Goal: Information Seeking & Learning: Check status

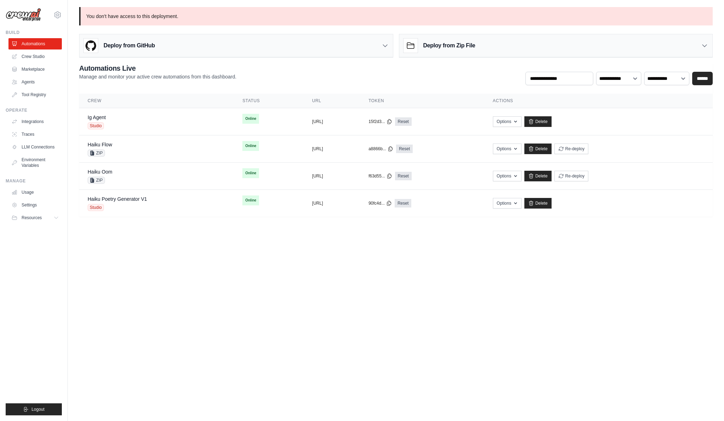
click at [62, 18] on div "vinicius@crewai.com CrewAI Internal Org Vini Org ✓ CrewAI Demo Account Docusign…" at bounding box center [34, 210] width 68 height 421
click at [58, 16] on icon at bounding box center [58, 15] width 2 height 2
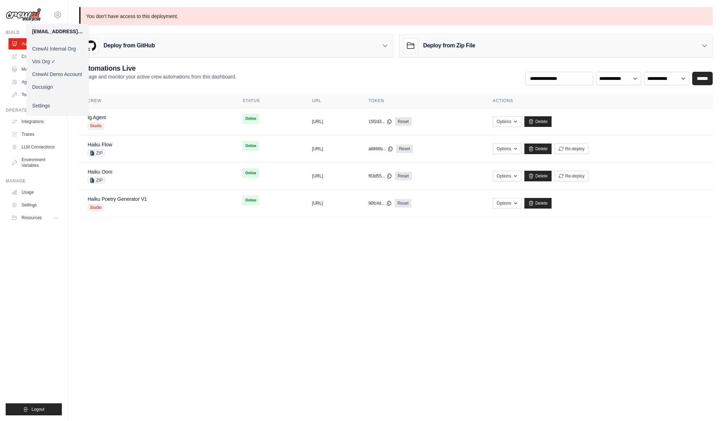
click at [338, 237] on body "vinicius@crewai.com CrewAI Internal Org Vini Org ✓ CrewAI Demo Account Docusign…" at bounding box center [362, 210] width 724 height 421
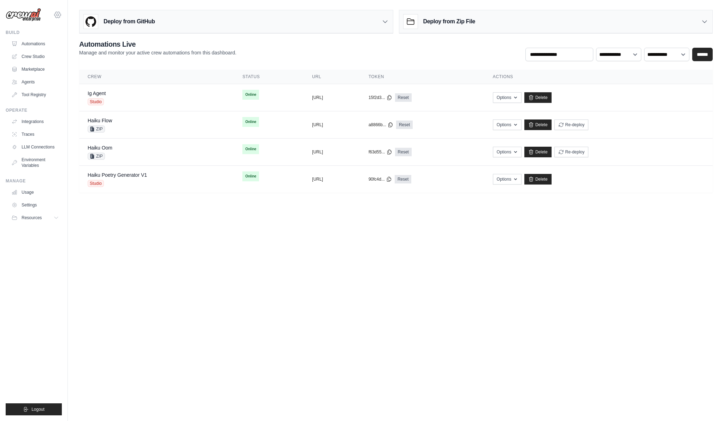
click at [54, 17] on icon at bounding box center [57, 15] width 8 height 8
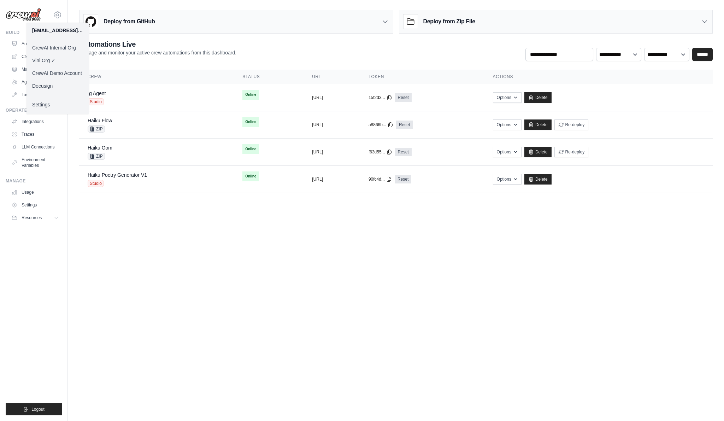
click at [47, 88] on link "Docusign" at bounding box center [58, 86] width 62 height 13
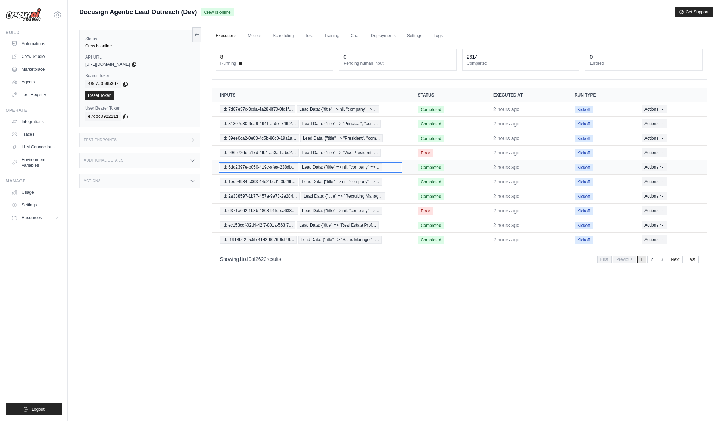
click at [356, 166] on span "Lead Data: {"title" => nil, "company" =>…" at bounding box center [341, 167] width 82 height 8
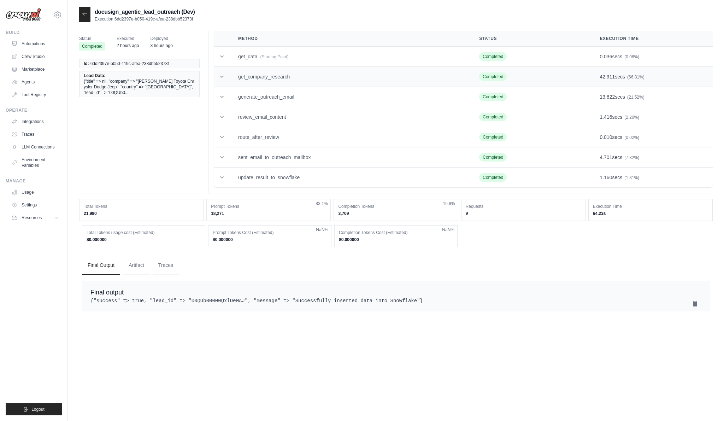
click at [294, 80] on td "get_company_research" at bounding box center [350, 77] width 241 height 20
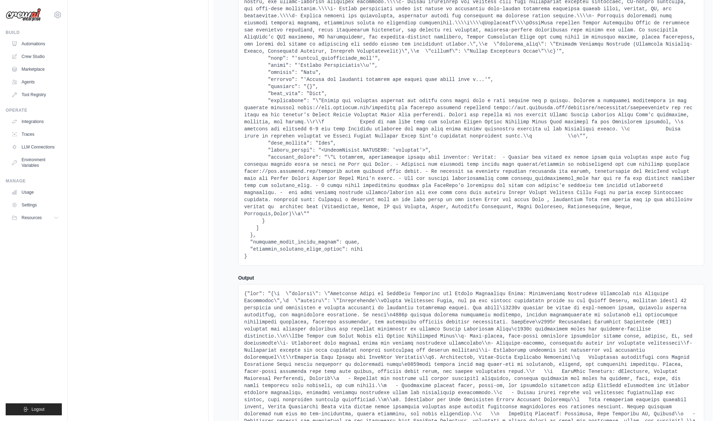
scroll to position [2203, 0]
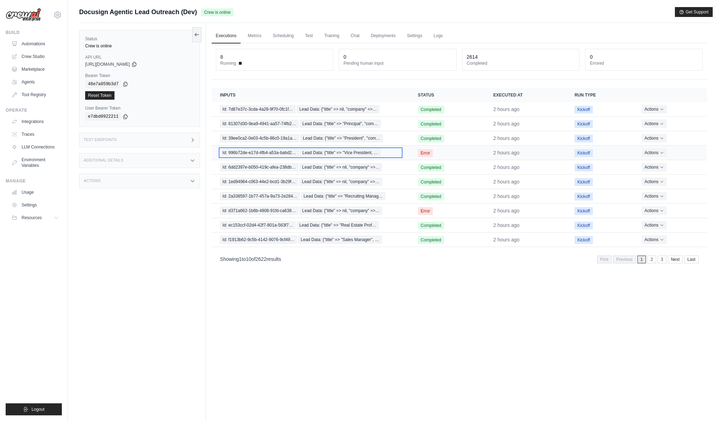
click at [335, 154] on span "Lead Data: {"title" => "Vice President, …" at bounding box center [340, 153] width 81 height 8
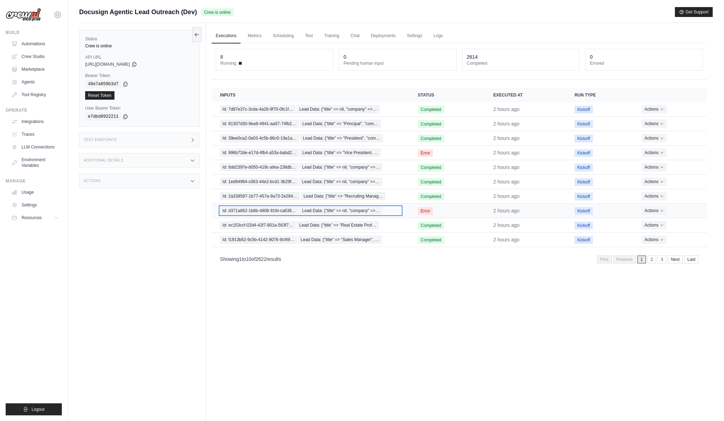
click at [329, 214] on span "Lead Data: {"title" => nil, "company" =>…" at bounding box center [341, 211] width 82 height 8
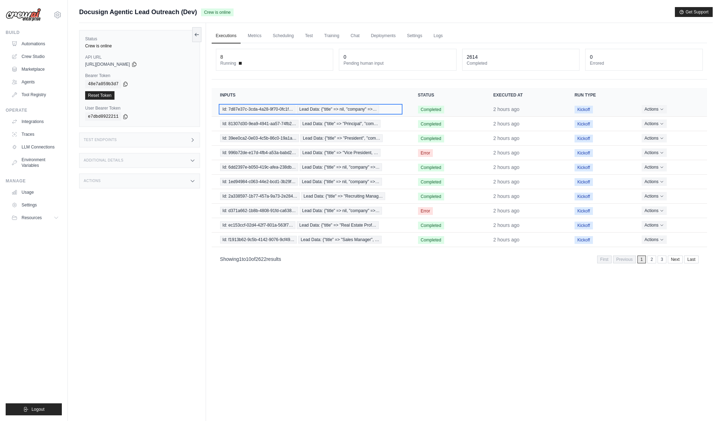
click at [363, 111] on span "Lead Data: {"title" => nil, "company" =>…" at bounding box center [338, 109] width 82 height 8
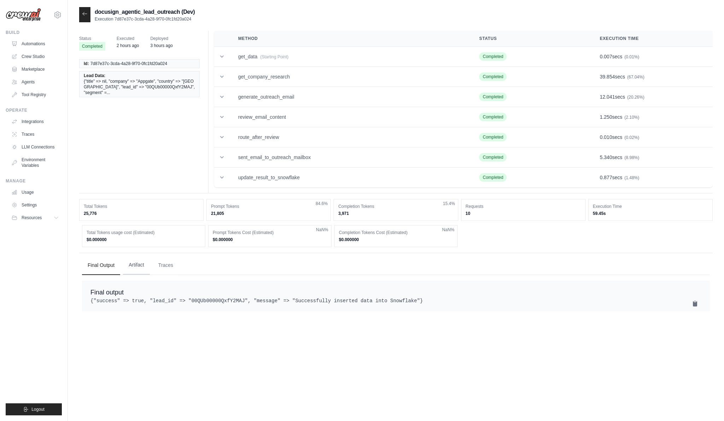
click at [131, 269] on button "Artifact" at bounding box center [136, 265] width 27 height 19
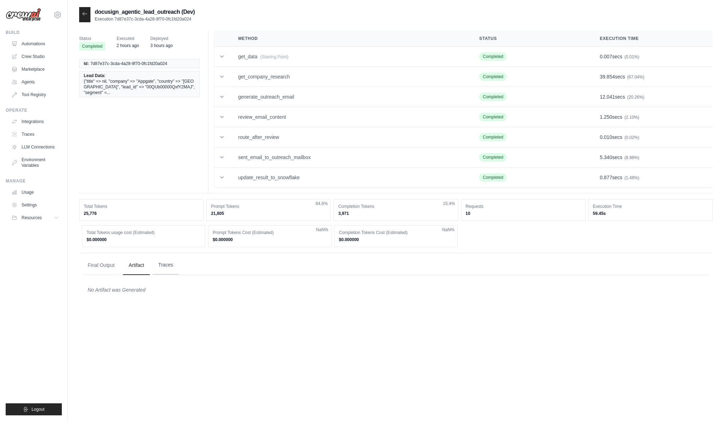
click at [158, 268] on button "Traces" at bounding box center [166, 265] width 26 height 19
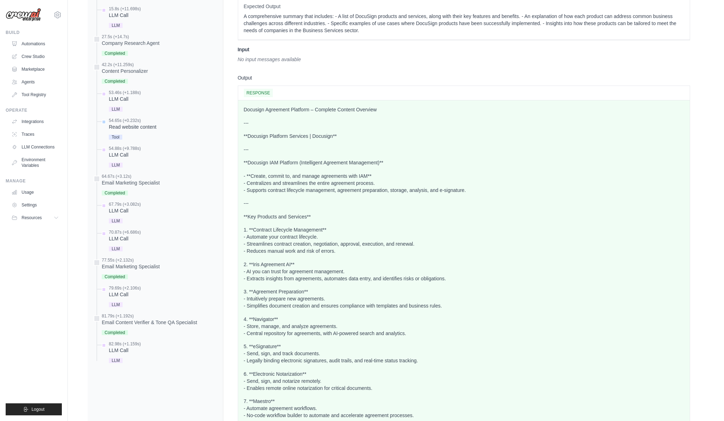
scroll to position [440, 0]
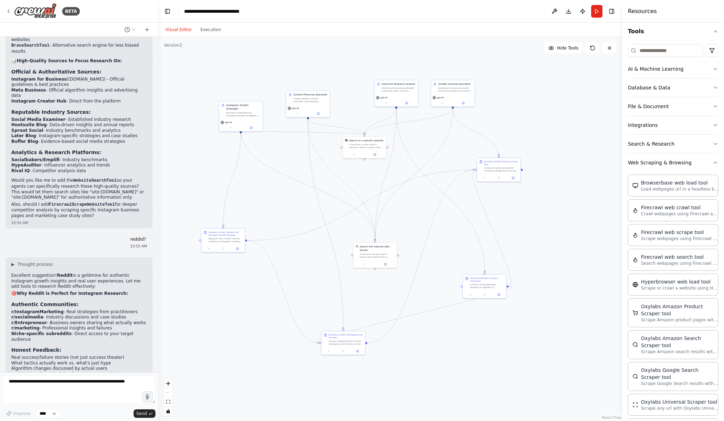
scroll to position [1352, 0]
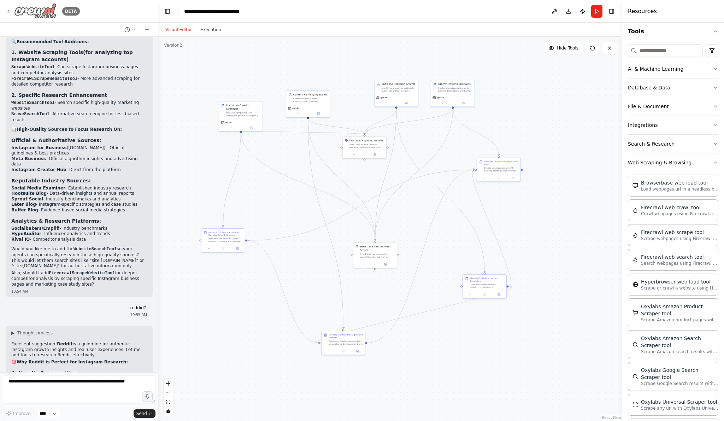
click at [6, 14] on div "BETA" at bounding box center [43, 11] width 74 height 16
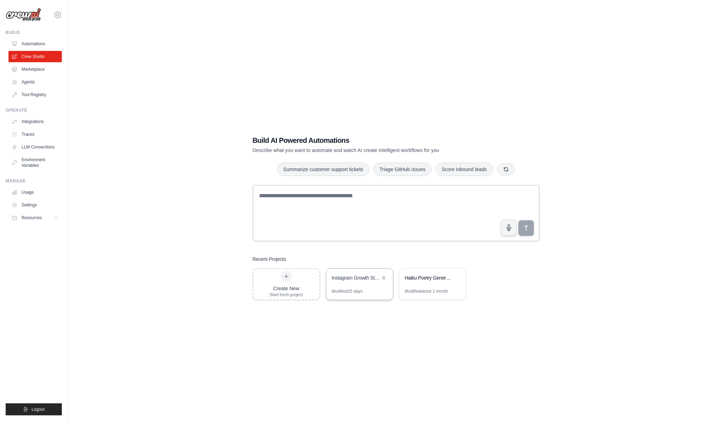
click at [363, 284] on div "Instagram Growth Strategy Suite" at bounding box center [359, 279] width 67 height 20
click at [348, 289] on div "Modified 25 days" at bounding box center [347, 291] width 31 height 6
click at [348, 289] on div "Modified 1 day" at bounding box center [345, 291] width 27 height 6
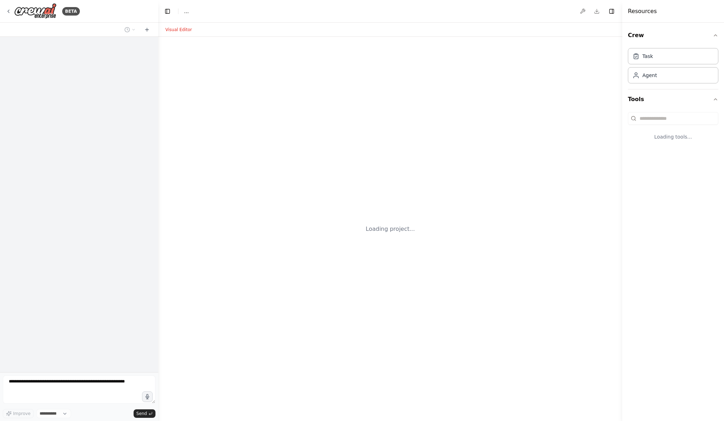
select select "****"
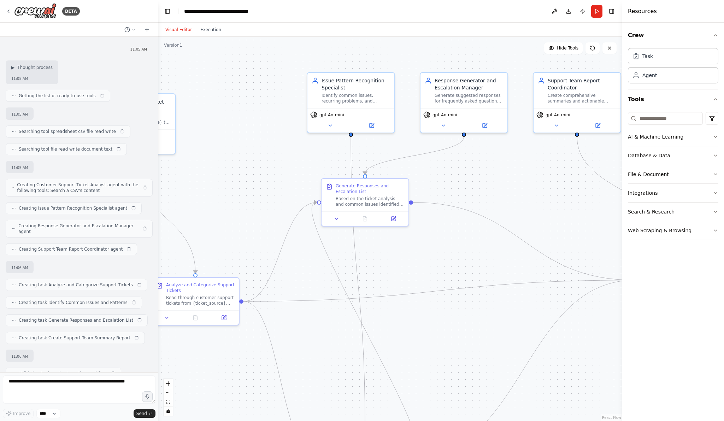
scroll to position [228, 0]
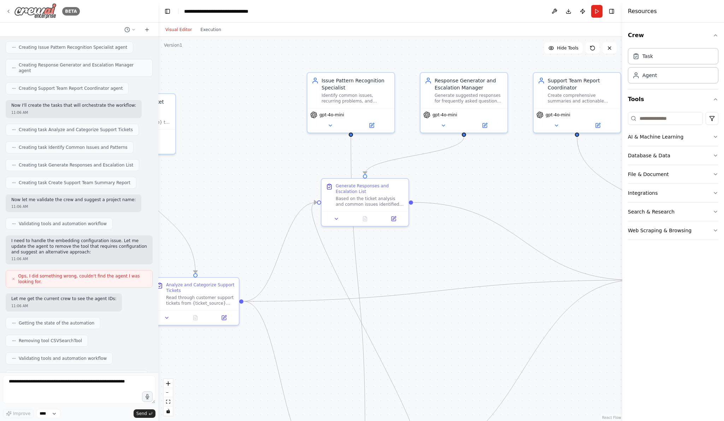
click at [7, 10] on icon at bounding box center [9, 11] width 6 height 6
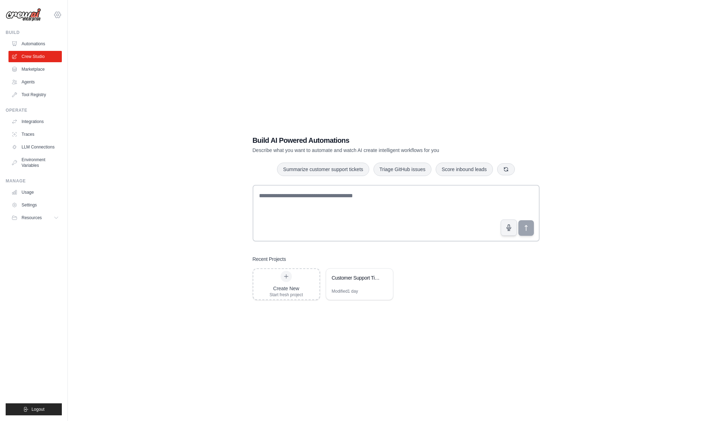
click at [58, 14] on icon at bounding box center [57, 15] width 8 height 8
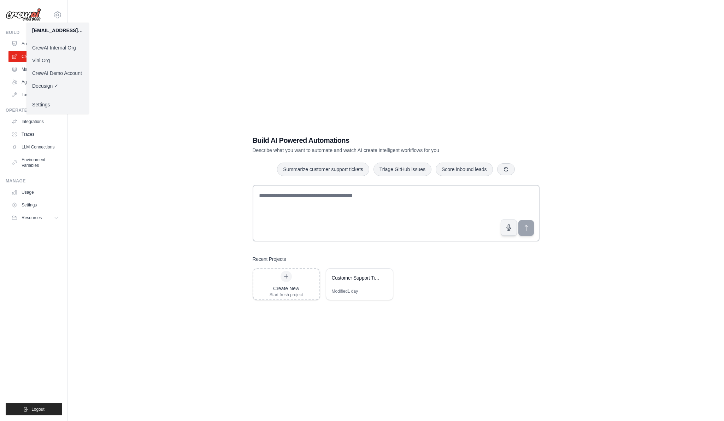
click at [68, 61] on link "Vini Org" at bounding box center [58, 60] width 62 height 13
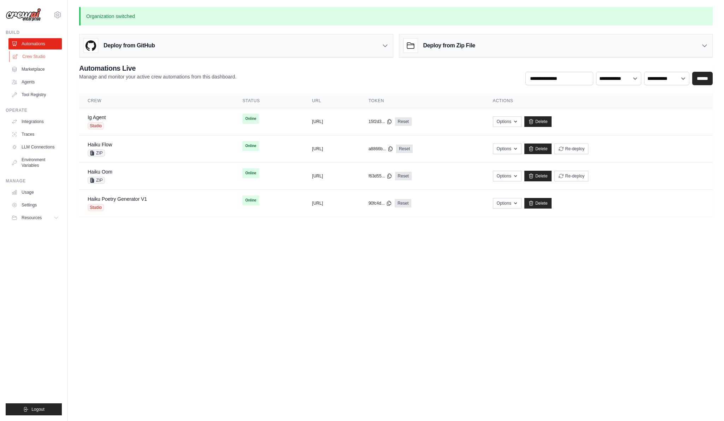
click at [42, 57] on link "Crew Studio" at bounding box center [35, 56] width 53 height 11
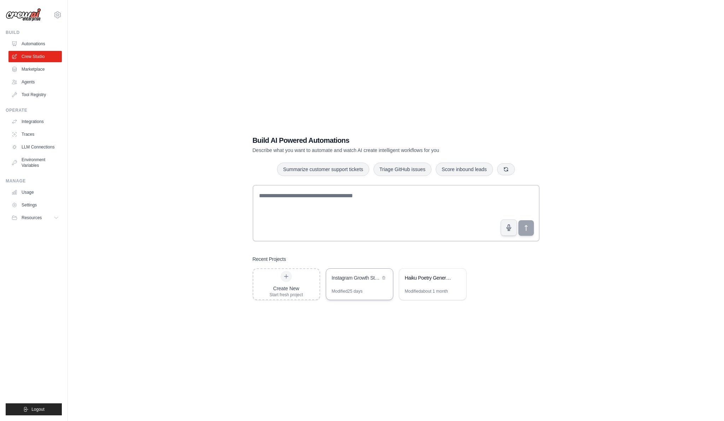
click at [359, 292] on div "Modified 25 days" at bounding box center [347, 291] width 31 height 6
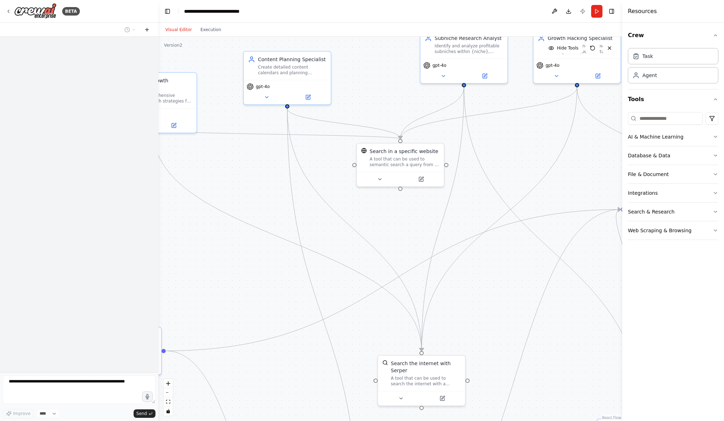
scroll to position [1160, 0]
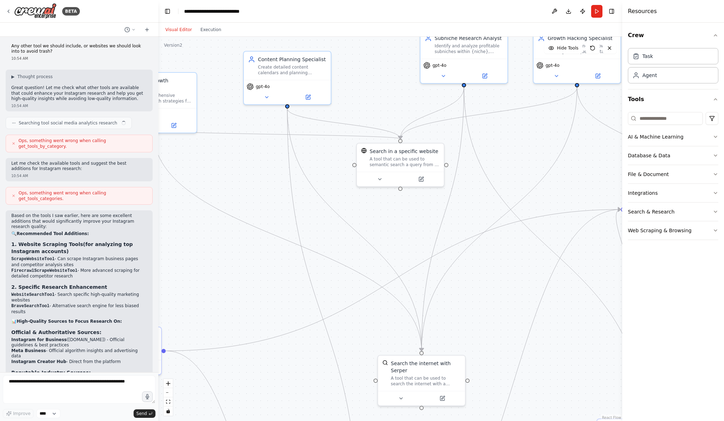
click at [172, 47] on div "Version 2" at bounding box center [173, 45] width 18 height 6
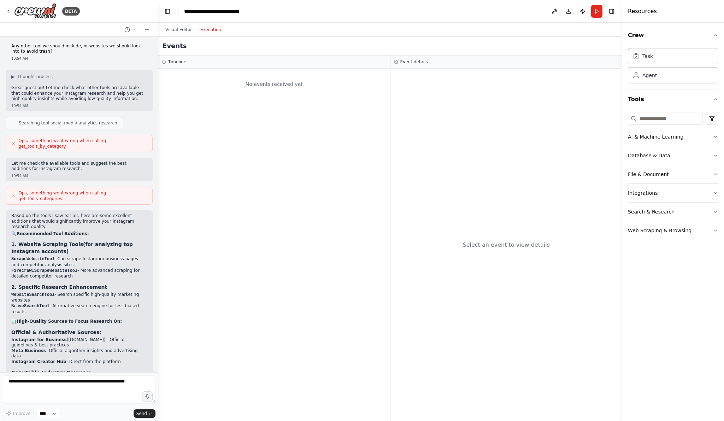
click at [216, 32] on button "Execution" at bounding box center [210, 29] width 29 height 8
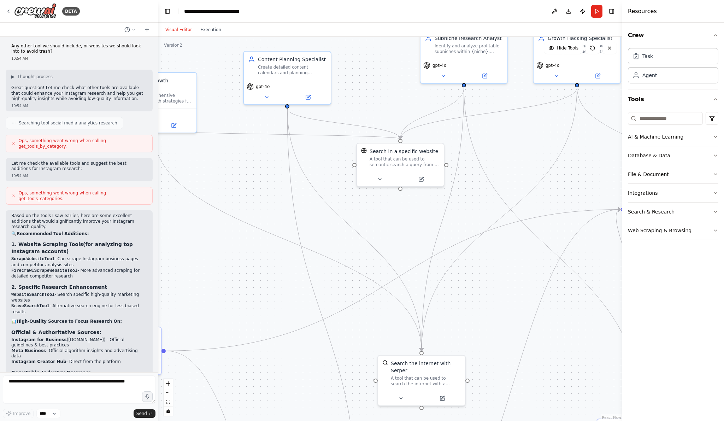
click at [177, 28] on button "Visual Editor" at bounding box center [178, 29] width 35 height 8
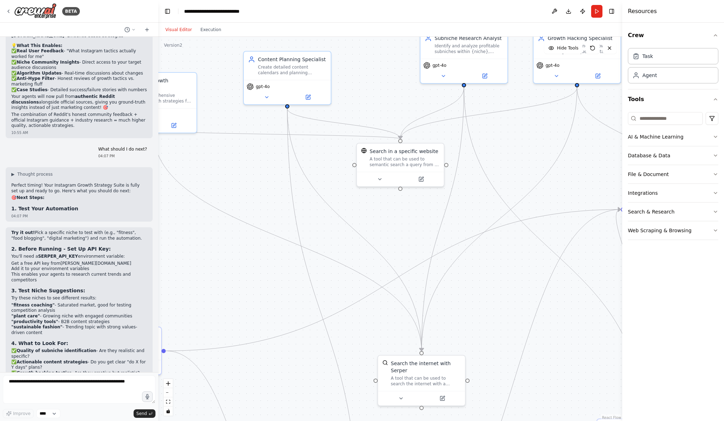
scroll to position [1986, 0]
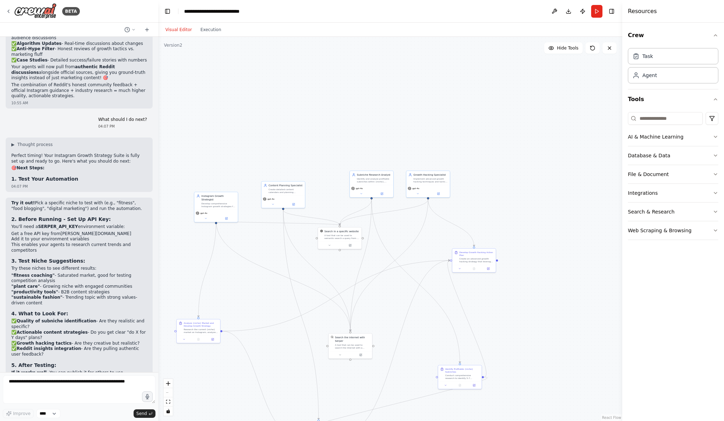
drag, startPoint x: 279, startPoint y: 311, endPoint x: 324, endPoint y: 223, distance: 98.5
click at [324, 223] on div ".deletable-edge-delete-btn { width: 20px; height: 20px; border: 0px solid #ffff…" at bounding box center [390, 229] width 464 height 384
click at [609, 48] on icon at bounding box center [609, 48] width 3 height 3
click at [393, 154] on div "Search in a specific website A tool that can be used to semantic search a query…" at bounding box center [385, 153] width 44 height 22
drag, startPoint x: 516, startPoint y: 172, endPoint x: 515, endPoint y: 336, distance: 164.4
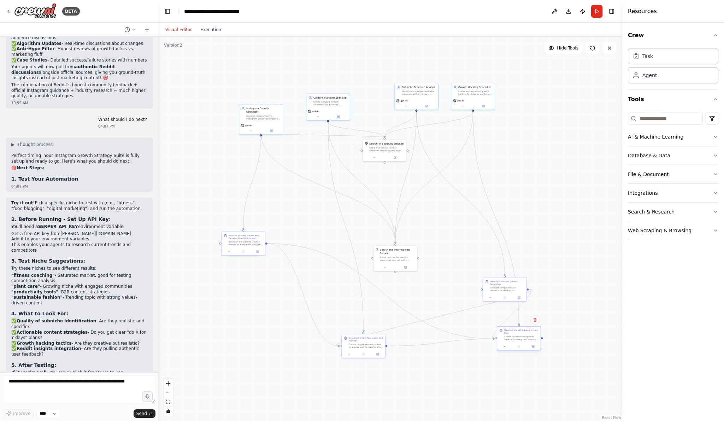
click at [515, 336] on div "Create an advanced growth hacking strategy that leverages all previous research…" at bounding box center [521, 338] width 34 height 6
drag, startPoint x: 515, startPoint y: 336, endPoint x: 555, endPoint y: 322, distance: 42.7
click at [555, 322] on div "Create an advanced growth hacking strategy that leverages all previous research…" at bounding box center [560, 324] width 34 height 6
click at [508, 286] on div "Identify Profitable {niche} Subniches Conduct comprehensive research to identif…" at bounding box center [505, 289] width 44 height 24
drag, startPoint x: 508, startPoint y: 287, endPoint x: 476, endPoint y: 246, distance: 51.7
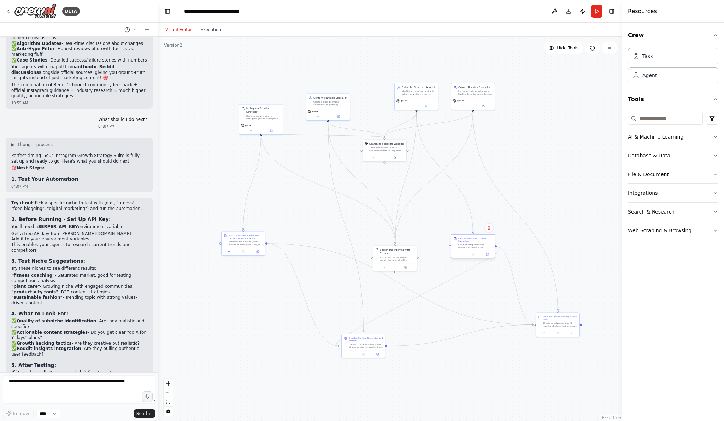
click at [476, 246] on div "Conduct comprehensive research to identify 5-7 profitable subniches within the …" at bounding box center [475, 246] width 34 height 6
drag, startPoint x: 533, startPoint y: 319, endPoint x: 476, endPoint y: 331, distance: 58.2
click at [476, 331] on div "Develop Growth Hacking Action Plan Create an advanced growth hacking strategy t…" at bounding box center [472, 328] width 34 height 12
click at [178, 45] on div "Version 2" at bounding box center [173, 45] width 18 height 6
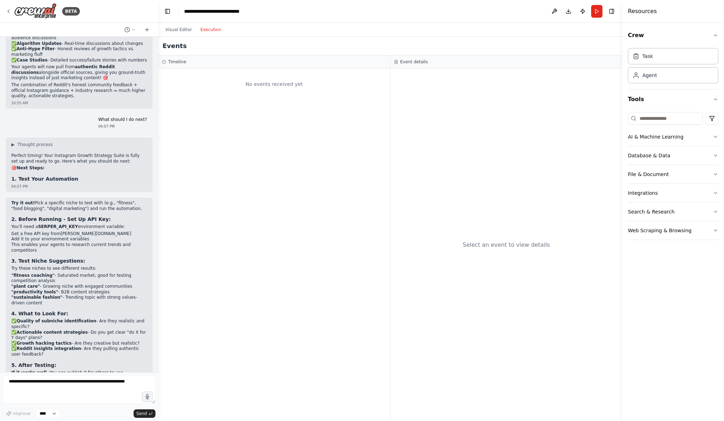
click at [207, 31] on button "Execution" at bounding box center [210, 29] width 29 height 8
click at [176, 28] on button "Visual Editor" at bounding box center [178, 29] width 35 height 8
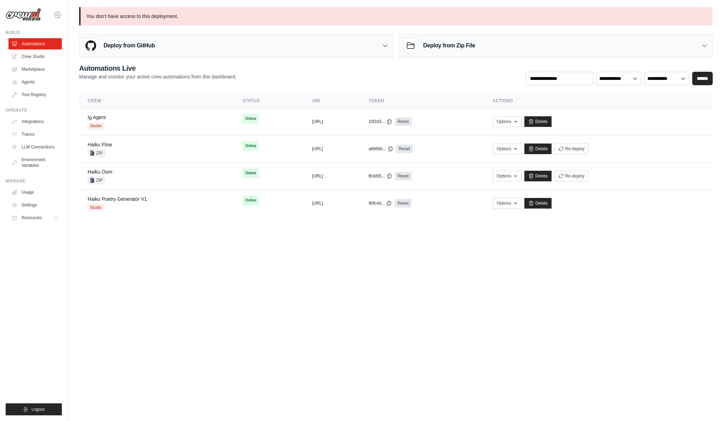
click at [59, 17] on icon at bounding box center [57, 15] width 6 height 6
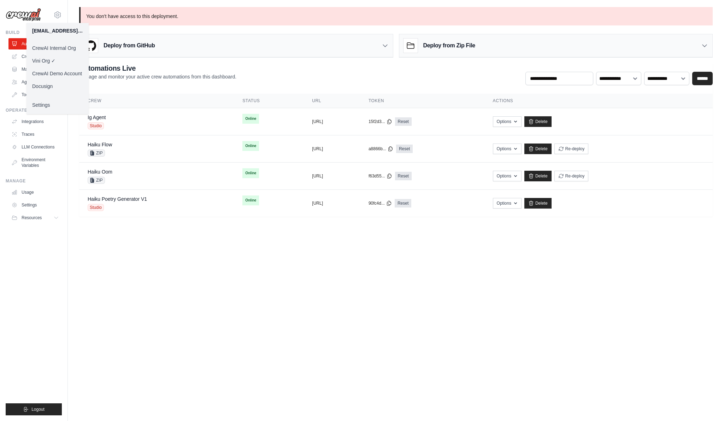
click at [62, 84] on link "Docusign" at bounding box center [58, 86] width 62 height 13
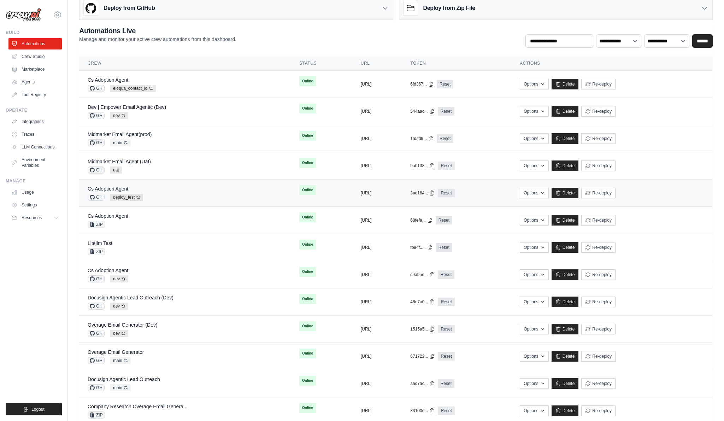
scroll to position [40, 0]
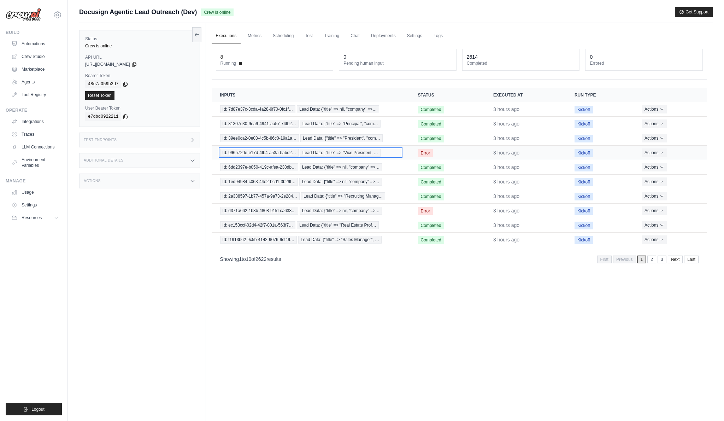
click at [306, 154] on span "Lead Data: {"title" => "Vice President, …" at bounding box center [340, 153] width 81 height 8
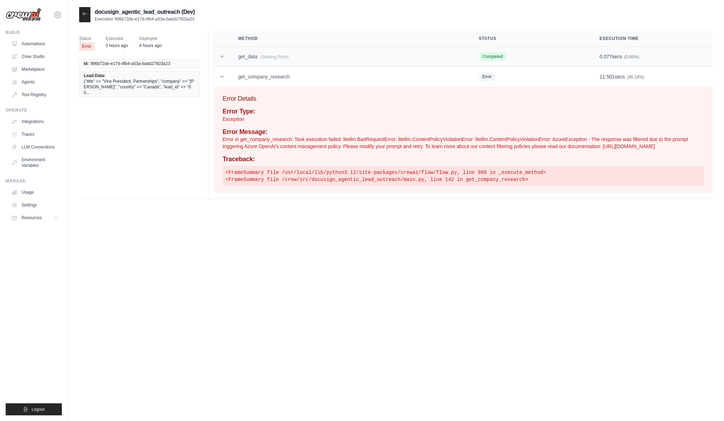
click at [253, 61] on td "get_data (Starting Point)" at bounding box center [350, 57] width 241 height 20
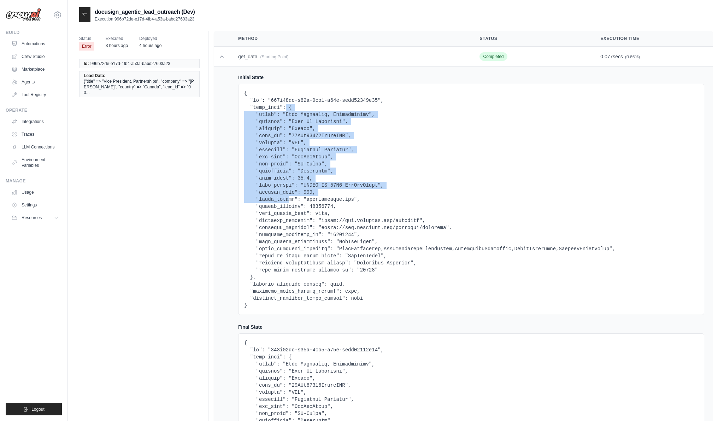
drag, startPoint x: 287, startPoint y: 108, endPoint x: 290, endPoint y: 196, distance: 87.7
click at [290, 196] on pre at bounding box center [471, 199] width 454 height 219
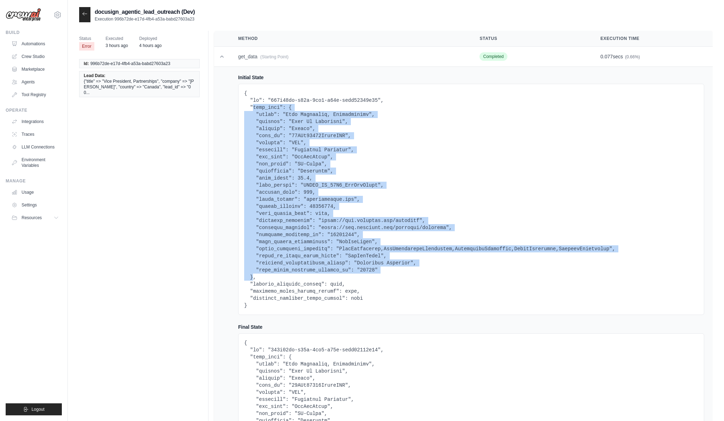
drag, startPoint x: 252, startPoint y: 277, endPoint x: 252, endPoint y: 109, distance: 168.2
click at [252, 108] on pre at bounding box center [471, 199] width 454 height 219
copy pre "lead_data": { "title": "Vice President, Partnerships", "company": "[PERSON_NAME…"
copy pre ""lead_data": { "title": "Vice President, Partnerships", "company": "[PERSON_NAM…"
click at [84, 12] on icon at bounding box center [85, 14] width 6 height 6
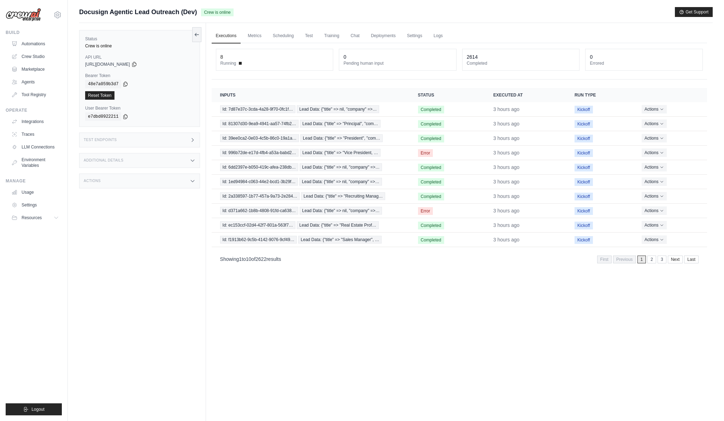
click at [275, 306] on div "Executions Metrics Scheduling Test Training Chat Deployments Settings Logs 8 Ru…" at bounding box center [459, 233] width 507 height 421
